Goal: Task Accomplishment & Management: Manage account settings

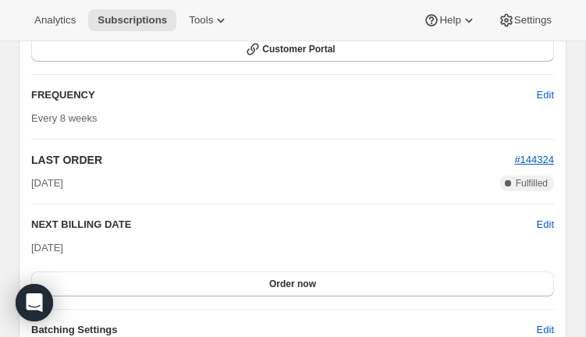
scroll to position [1492, 0]
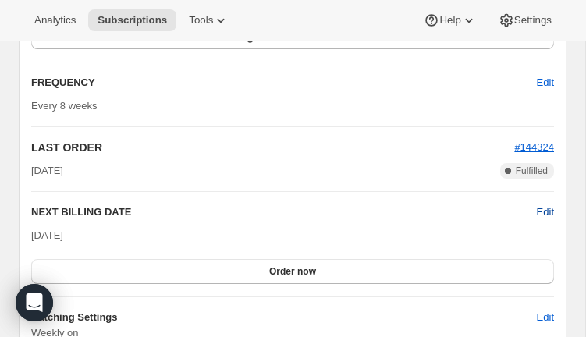
click at [542, 209] on span "Edit" at bounding box center [545, 212] width 17 height 16
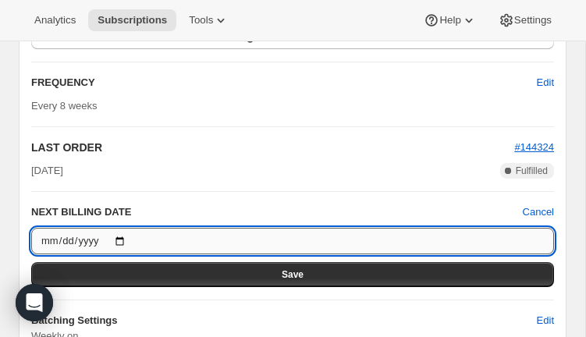
click at [127, 237] on input "2025-09-26" at bounding box center [292, 241] width 523 height 27
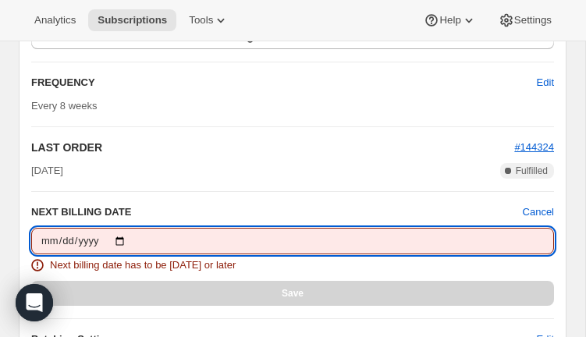
click at [120, 240] on input "2025-08-26" at bounding box center [292, 241] width 523 height 27
type input "2025-08-27"
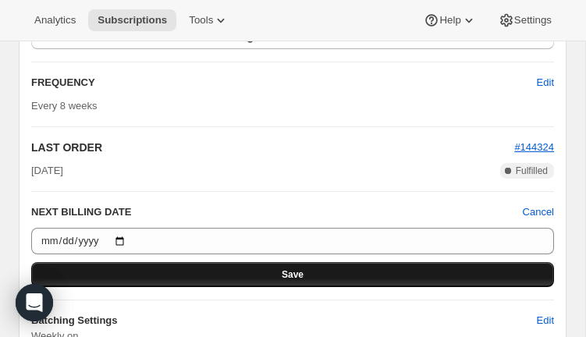
click at [267, 272] on button "Save" at bounding box center [292, 274] width 523 height 25
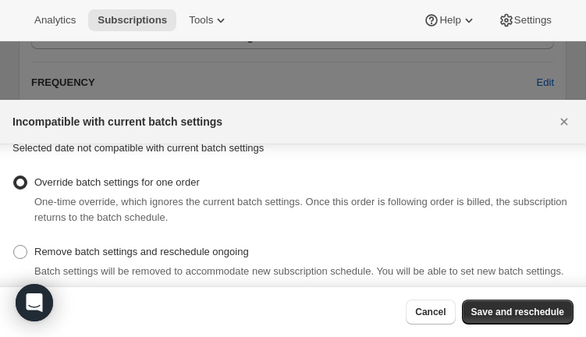
scroll to position [38, 0]
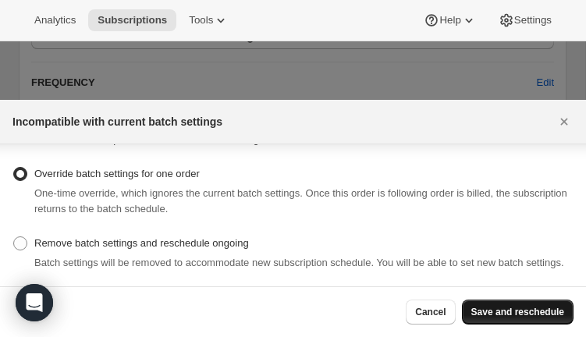
click at [533, 305] on button "Save and reschedule" at bounding box center [518, 312] width 112 height 25
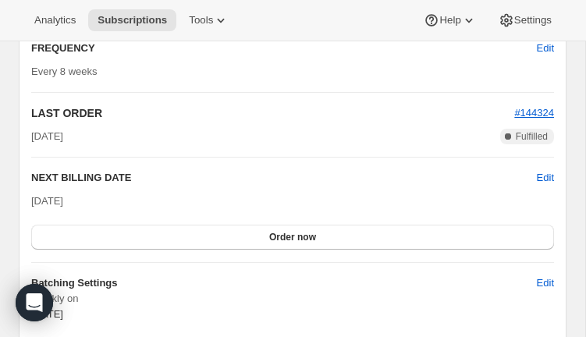
scroll to position [1694, 0]
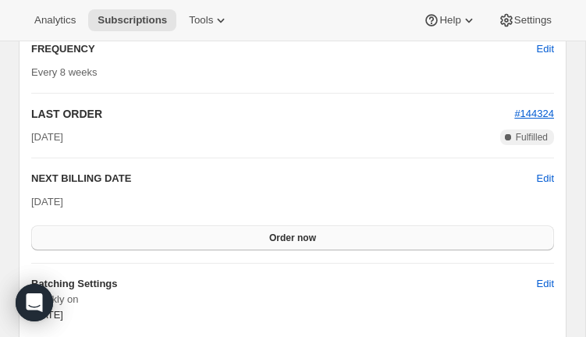
click at [286, 239] on span "Order now" at bounding box center [292, 238] width 47 height 12
click at [279, 235] on span "Click to confirm" at bounding box center [293, 238] width 71 height 12
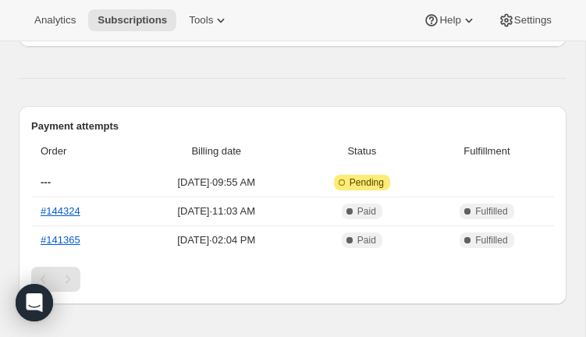
scroll to position [535, 0]
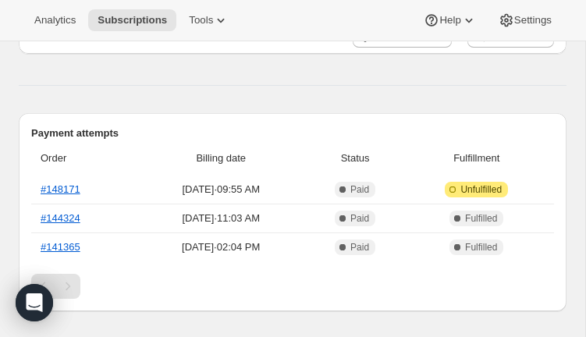
scroll to position [475, 0]
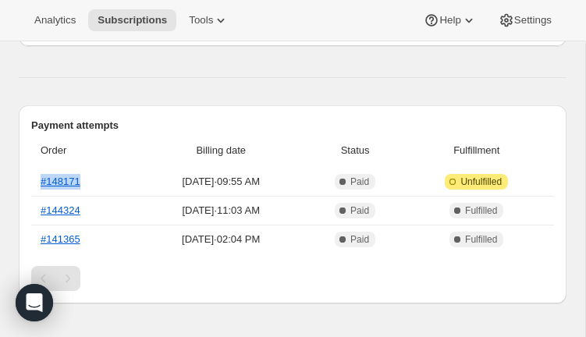
drag, startPoint x: 87, startPoint y: 182, endPoint x: 43, endPoint y: 175, distance: 44.3
click at [37, 177] on th "#148171" at bounding box center [83, 182] width 105 height 28
copy link "#148171"
